Goal: Information Seeking & Learning: Learn about a topic

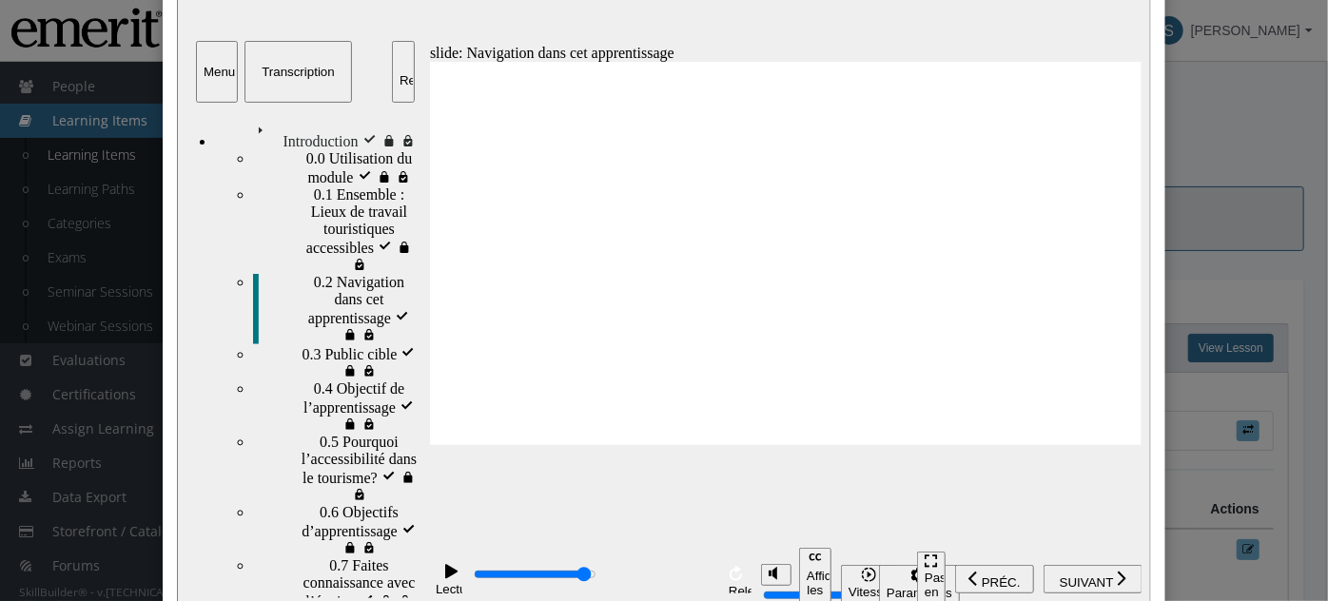
click at [1237, 137] on div "Close" at bounding box center [664, 300] width 1328 height 601
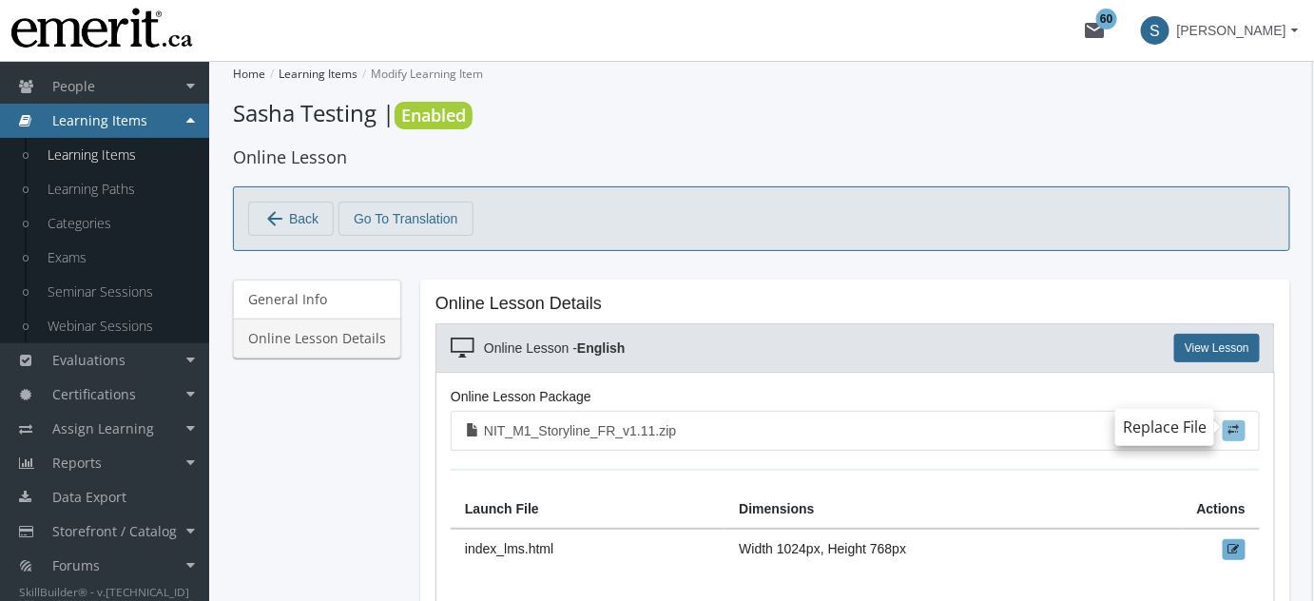
click at [1239, 429] on span at bounding box center [1234, 429] width 11 height 11
click at [0, 0] on input "file" at bounding box center [0, 0] width 0 height 0
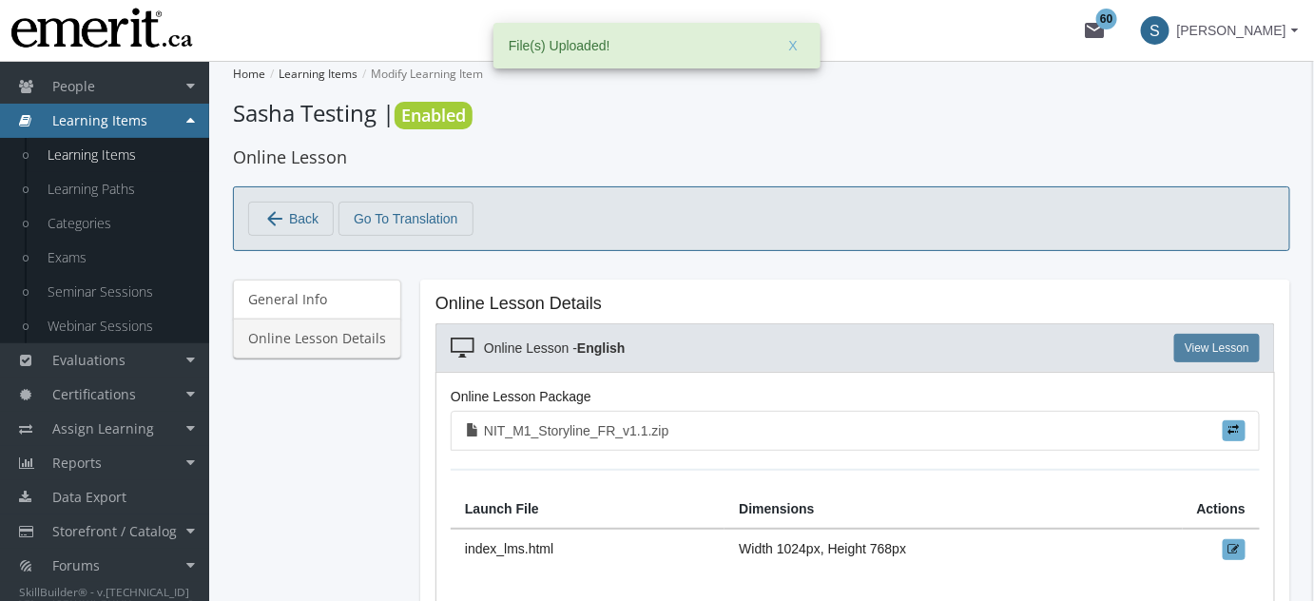
click at [1225, 346] on link "View Lesson" at bounding box center [1217, 348] width 86 height 29
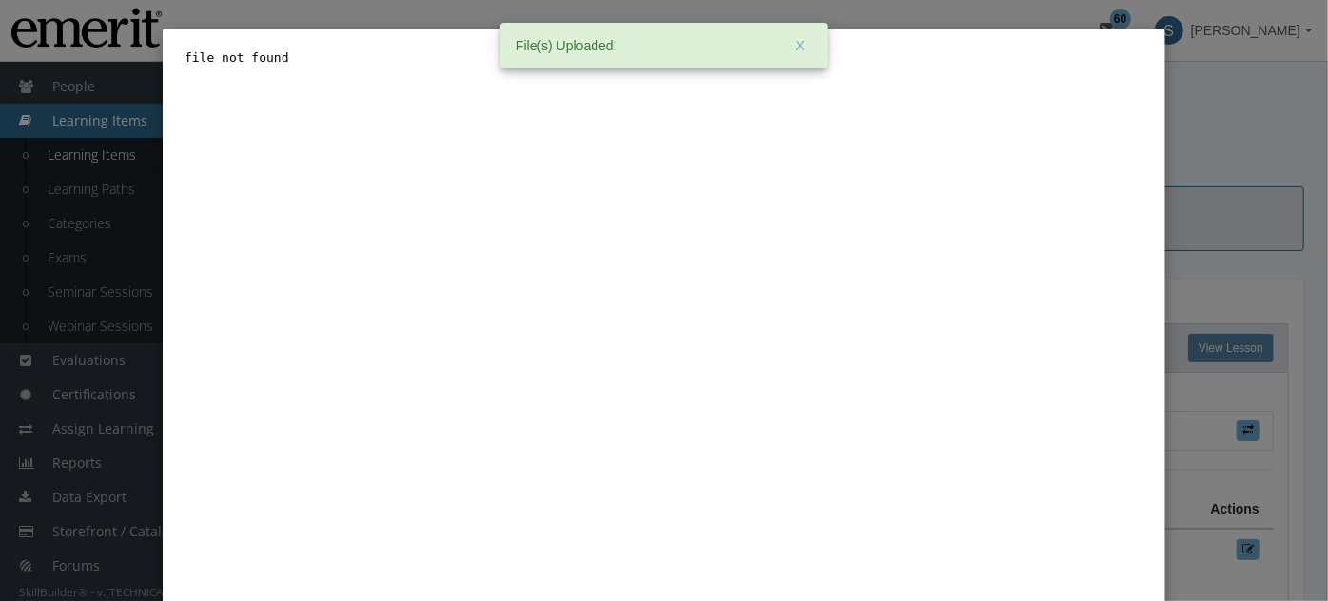
scroll to position [0, 0]
click at [1192, 116] on div "Close" at bounding box center [664, 300] width 1328 height 601
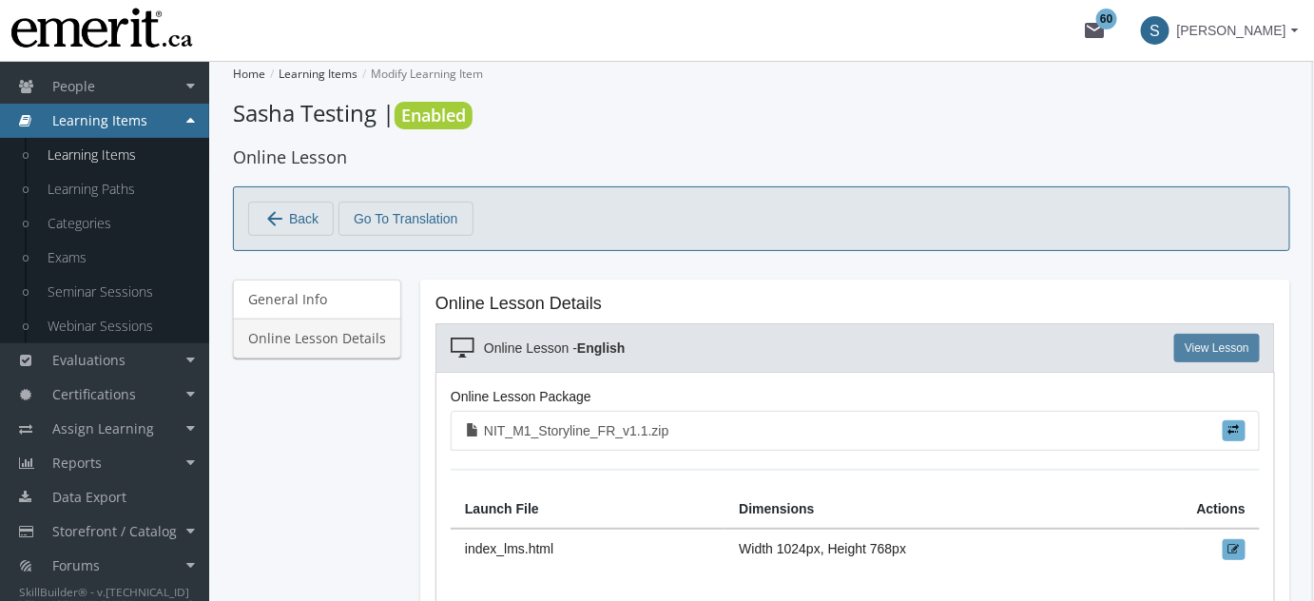
click at [1212, 340] on link "View Lesson" at bounding box center [1217, 348] width 86 height 29
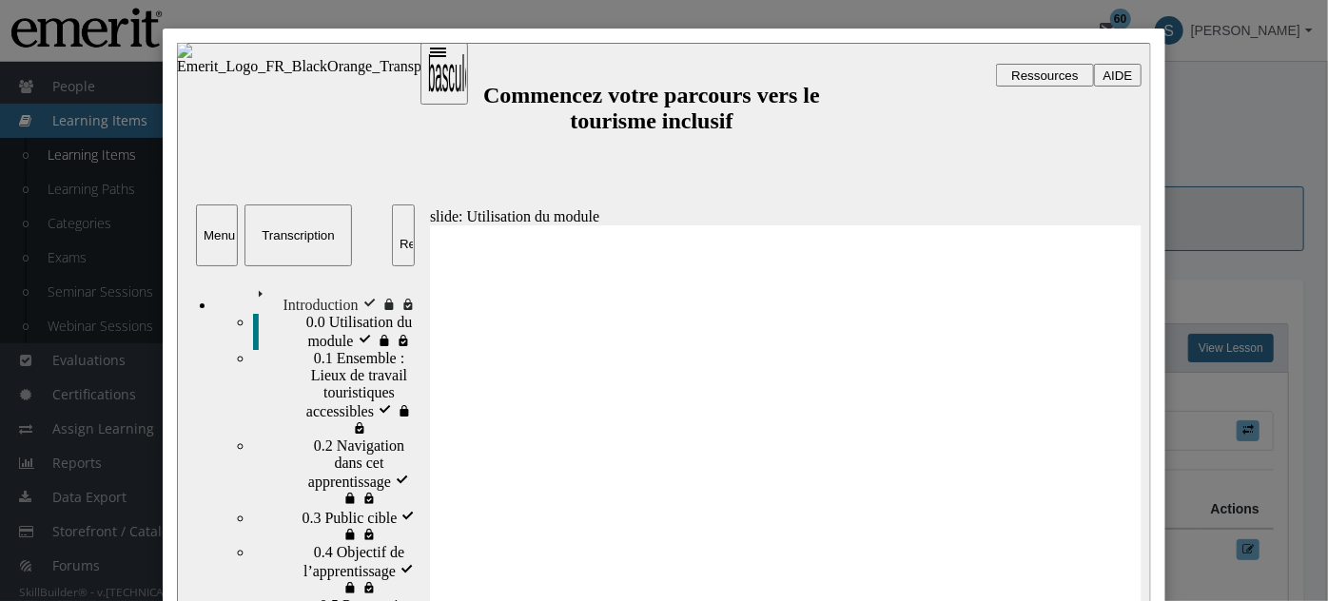
click at [316, 377] on span "0.1 Ensemble : Lieux de travail touristiques accessibles" at bounding box center [365, 383] width 105 height 68
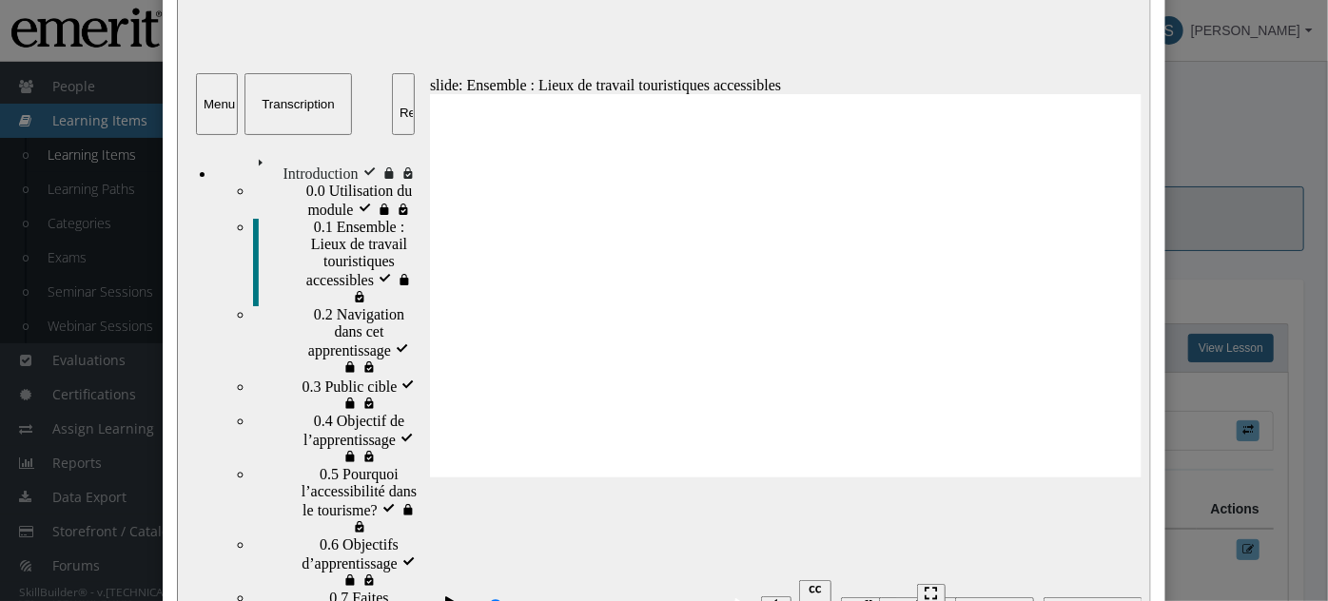
scroll to position [172, 0]
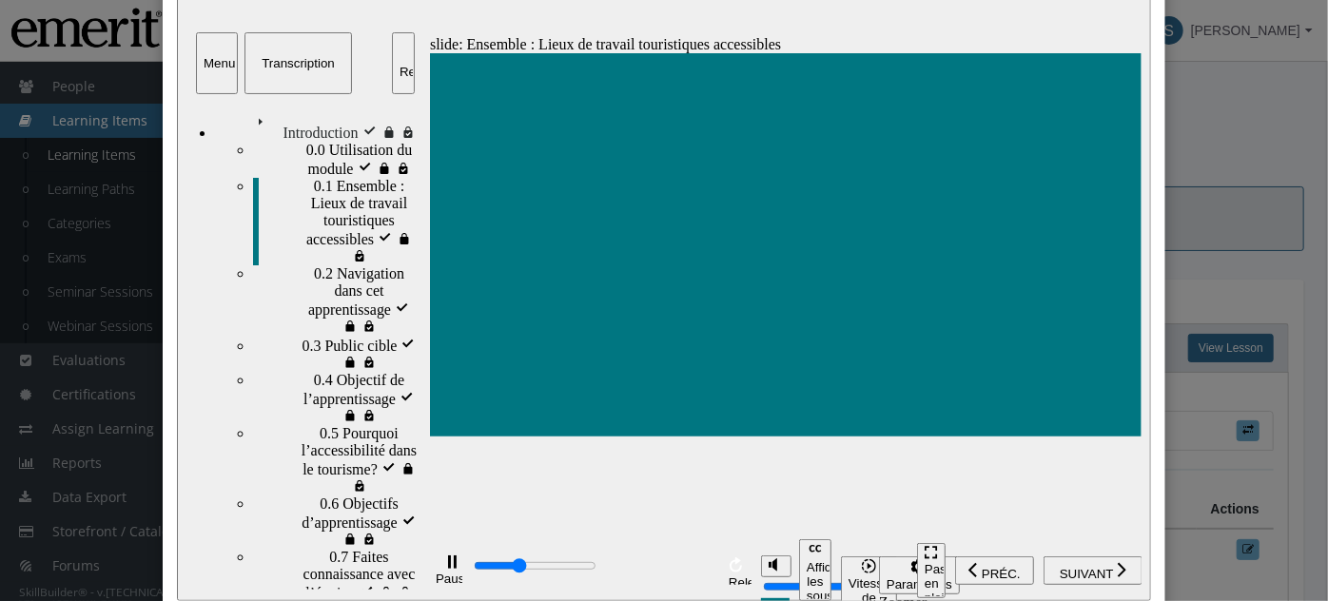
click at [329, 266] on span "0.2 Navigation dans cet apprentissage" at bounding box center [365, 291] width 105 height 51
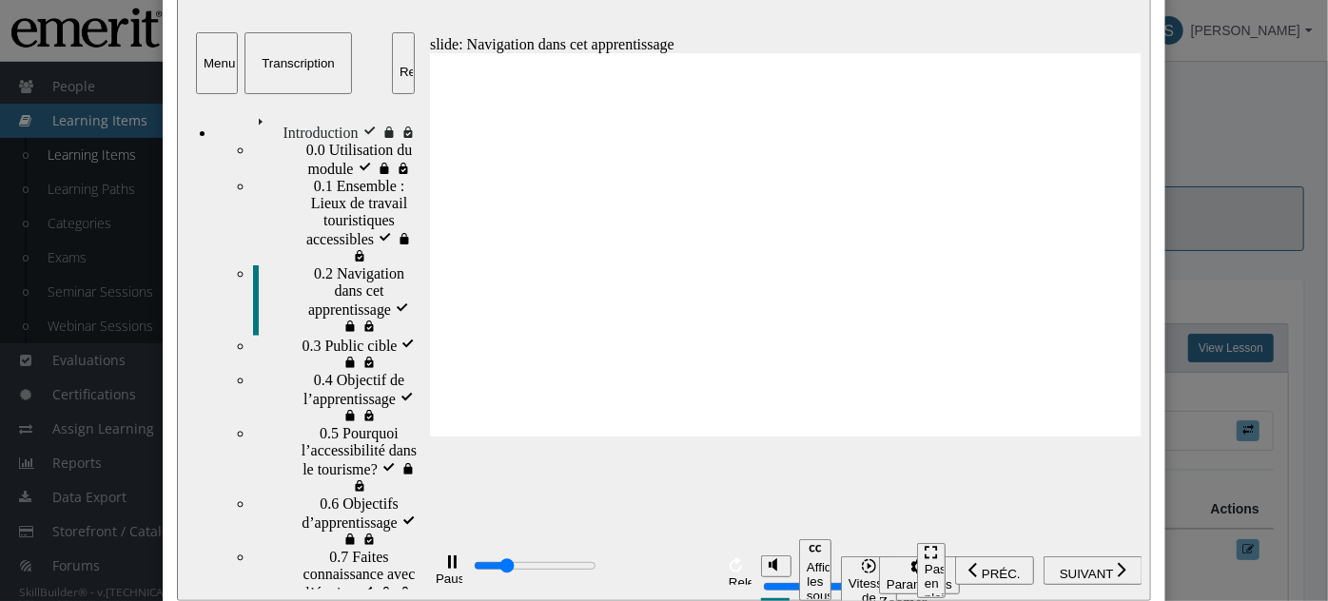
click at [595, 572] on input "progression des diaposotives" at bounding box center [534, 566] width 123 height 15
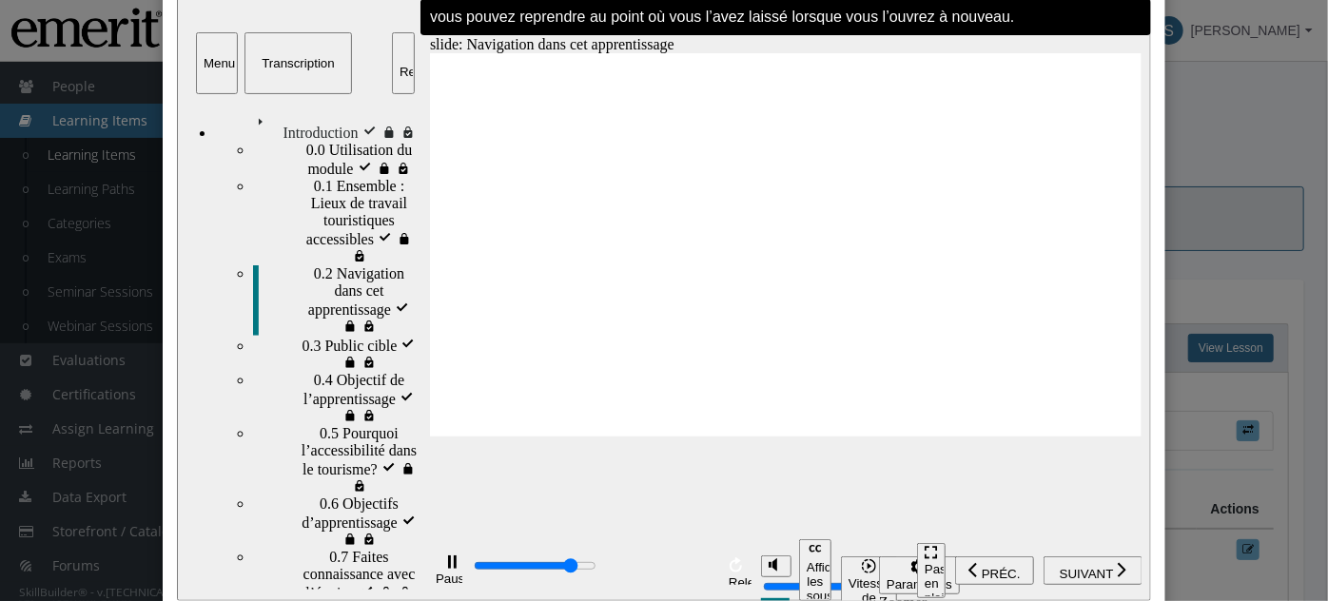
drag, startPoint x: 671, startPoint y: 572, endPoint x: 684, endPoint y: 571, distance: 12.4
click at [595, 571] on input "progression des diaposotives" at bounding box center [534, 566] width 123 height 15
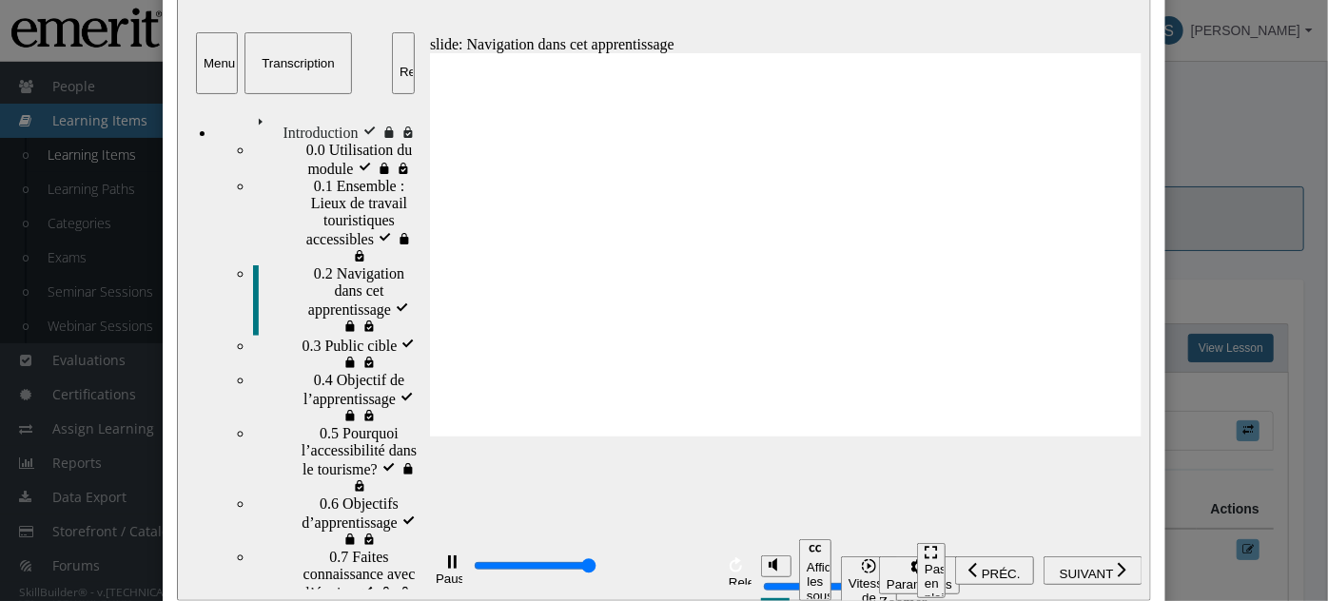
type input "24800"
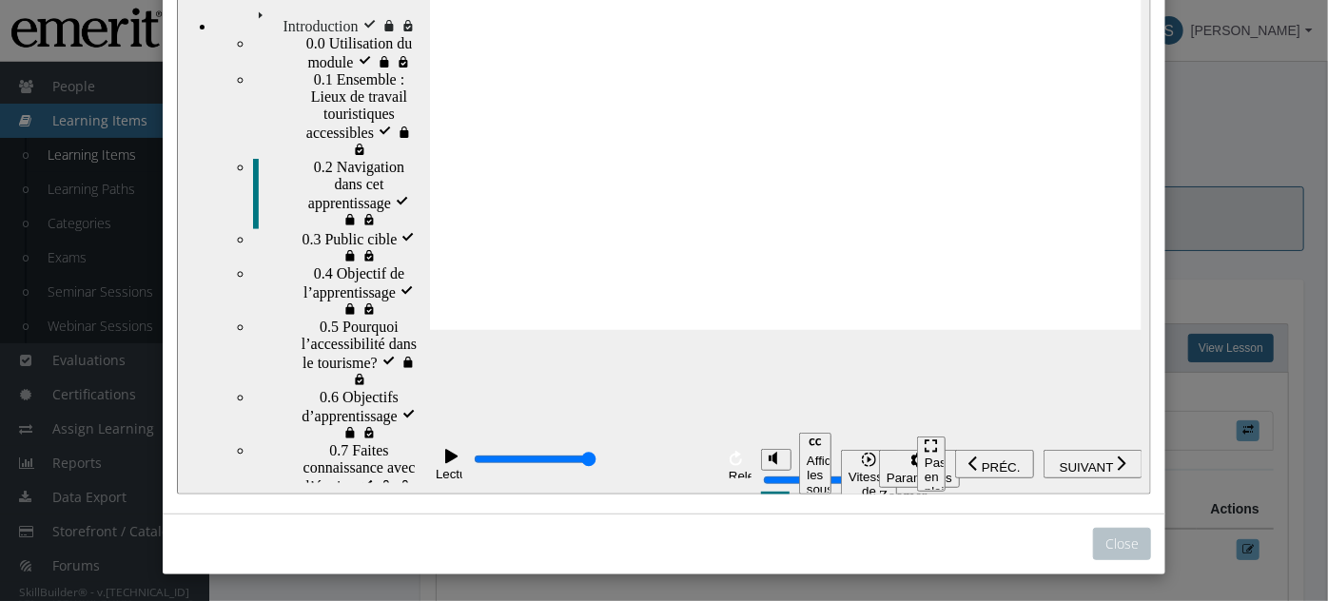
scroll to position [107, 0]
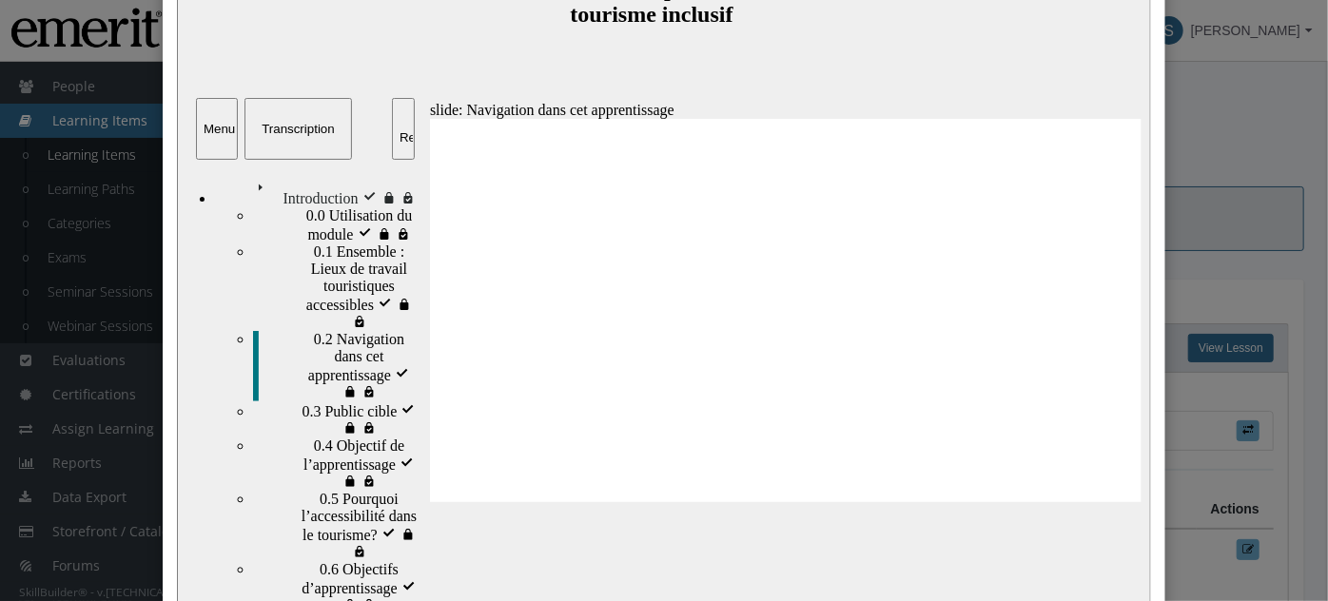
click at [1211, 153] on div "Close" at bounding box center [664, 300] width 1328 height 601
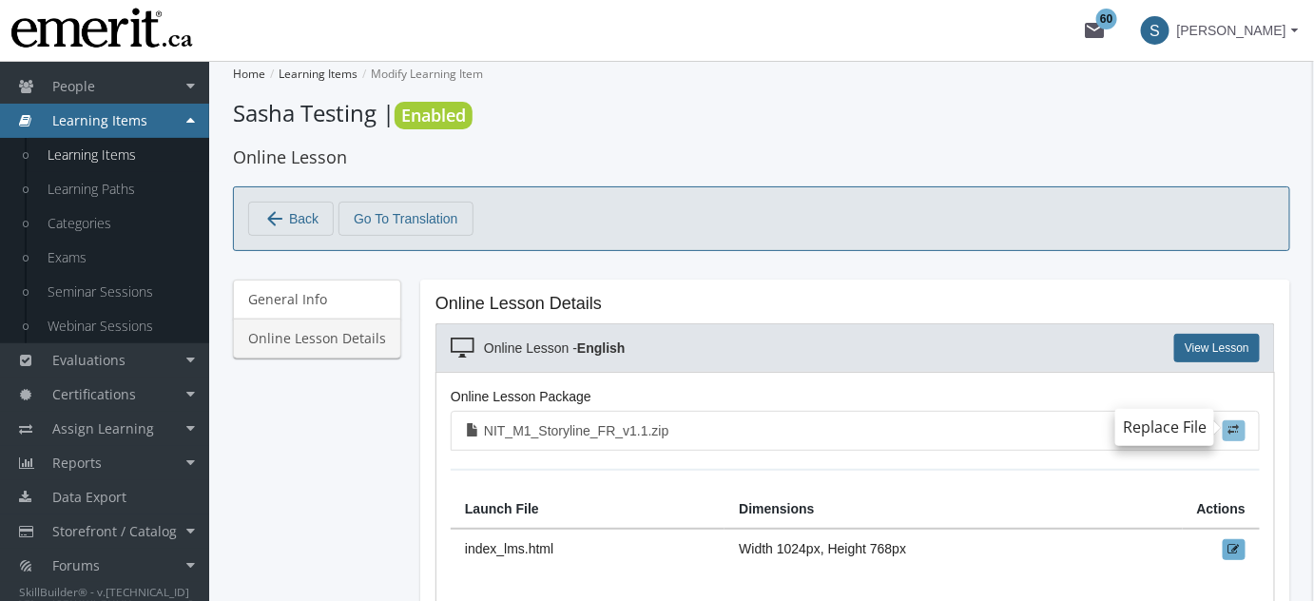
click at [1242, 427] on label at bounding box center [1234, 430] width 23 height 21
click at [0, 0] on input "file" at bounding box center [0, 0] width 0 height 0
click at [1213, 345] on link "View Lesson" at bounding box center [1217, 348] width 86 height 29
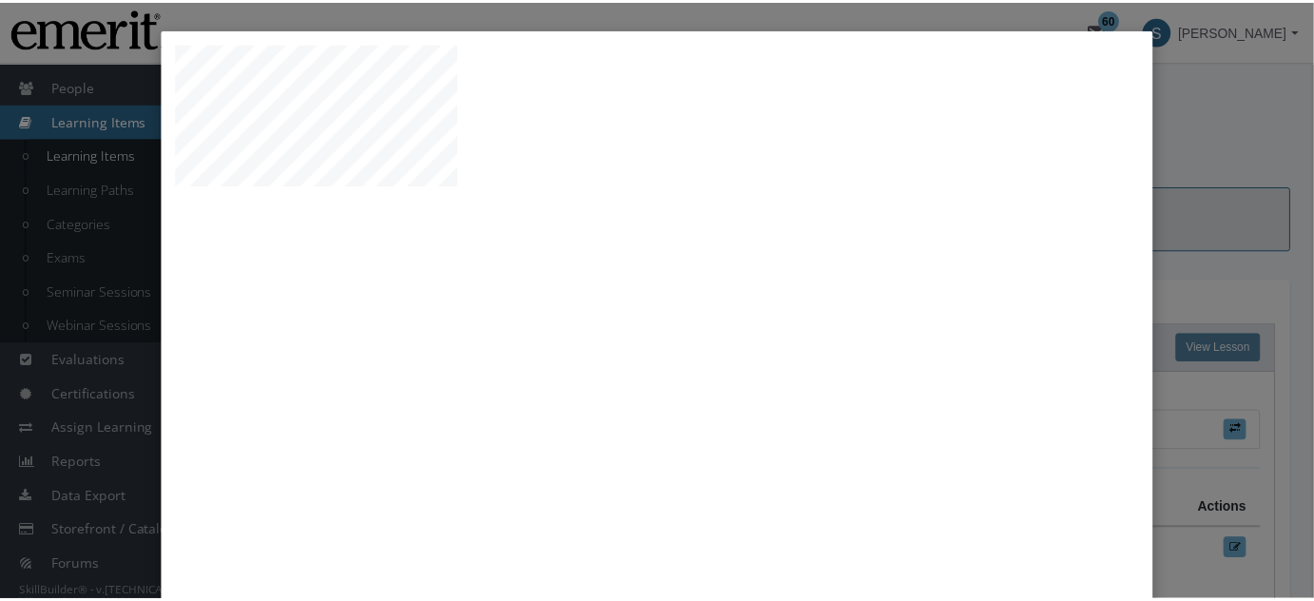
scroll to position [0, 0]
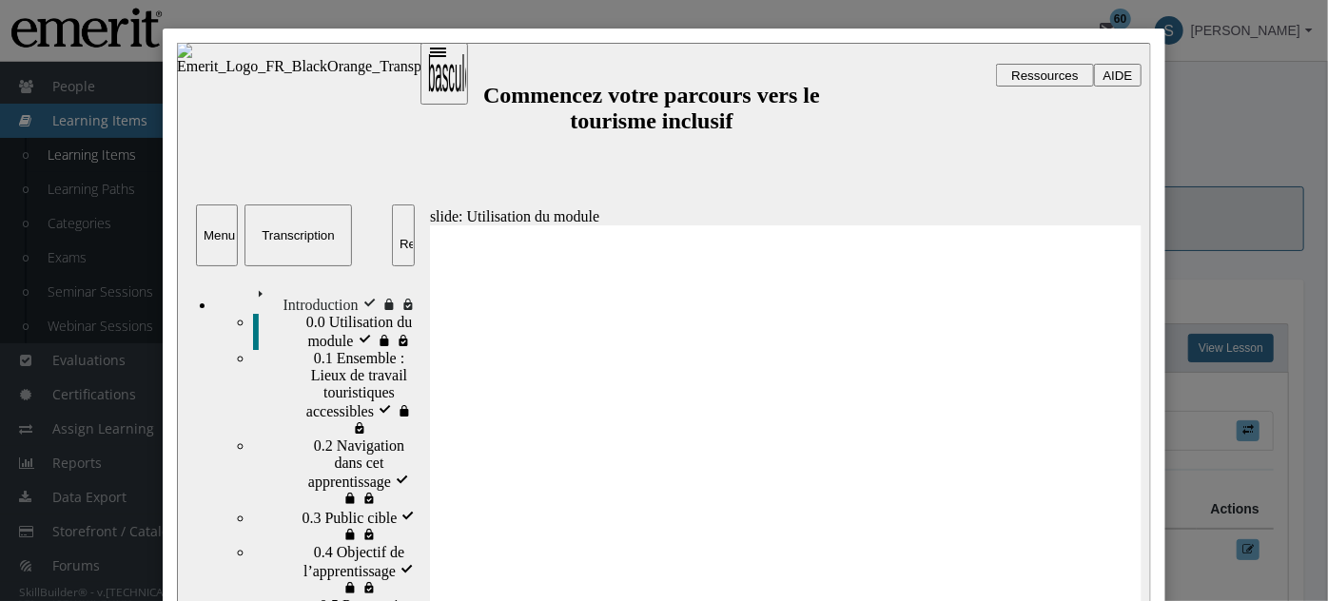
click at [378, 437] on span "0.2 Navigation dans cet apprentissage" at bounding box center [365, 462] width 105 height 51
type input "24800"
click at [1259, 197] on div "Close" at bounding box center [664, 300] width 1328 height 601
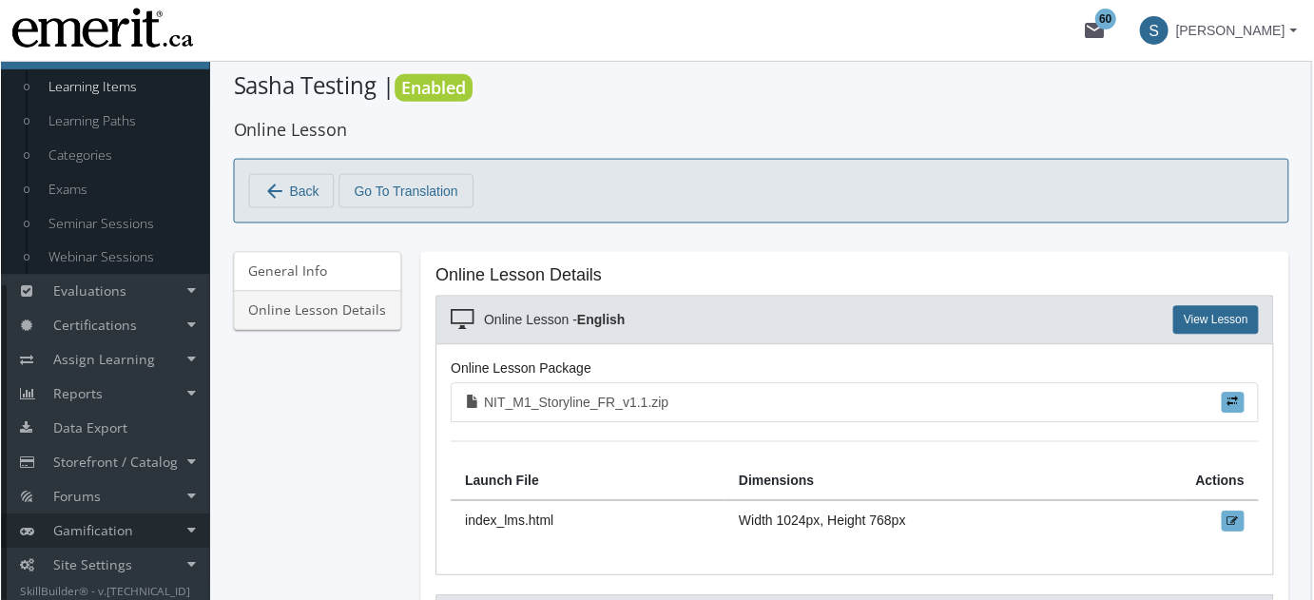
scroll to position [58, 0]
